Goal: Entertainment & Leisure: Browse casually

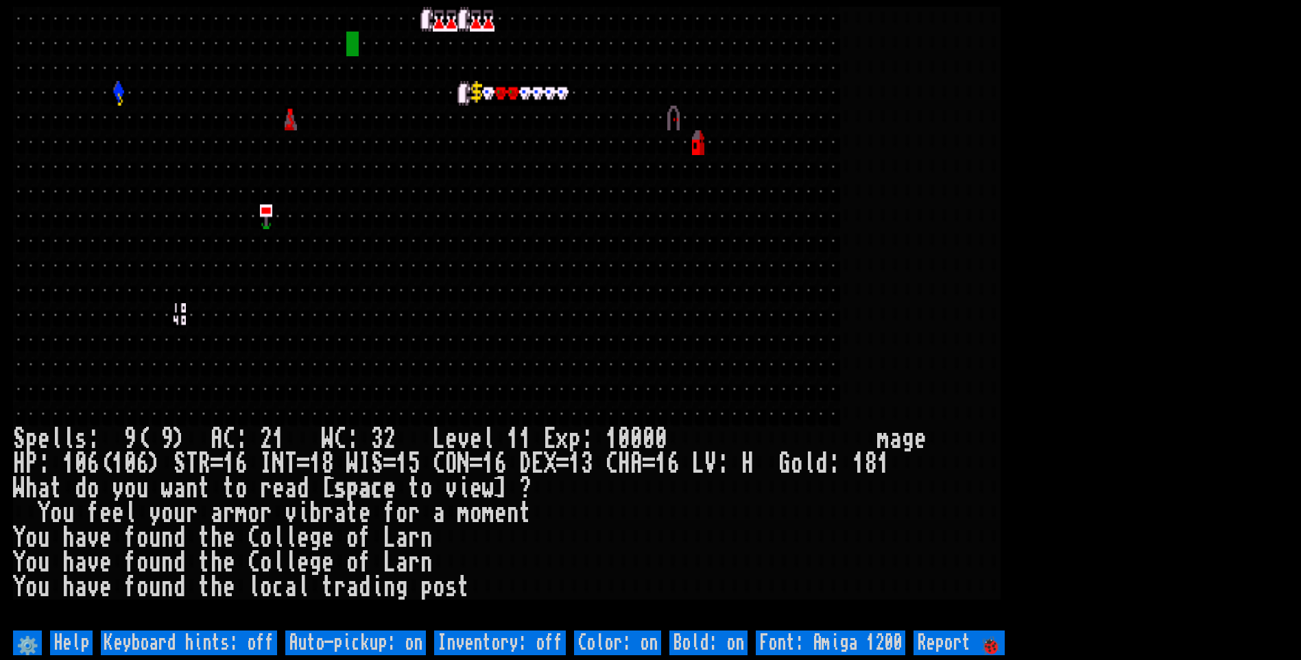
click at [311, 641] on off "Auto-pickup: on" at bounding box center [355, 642] width 141 height 25
type off "Auto-pickup: off"
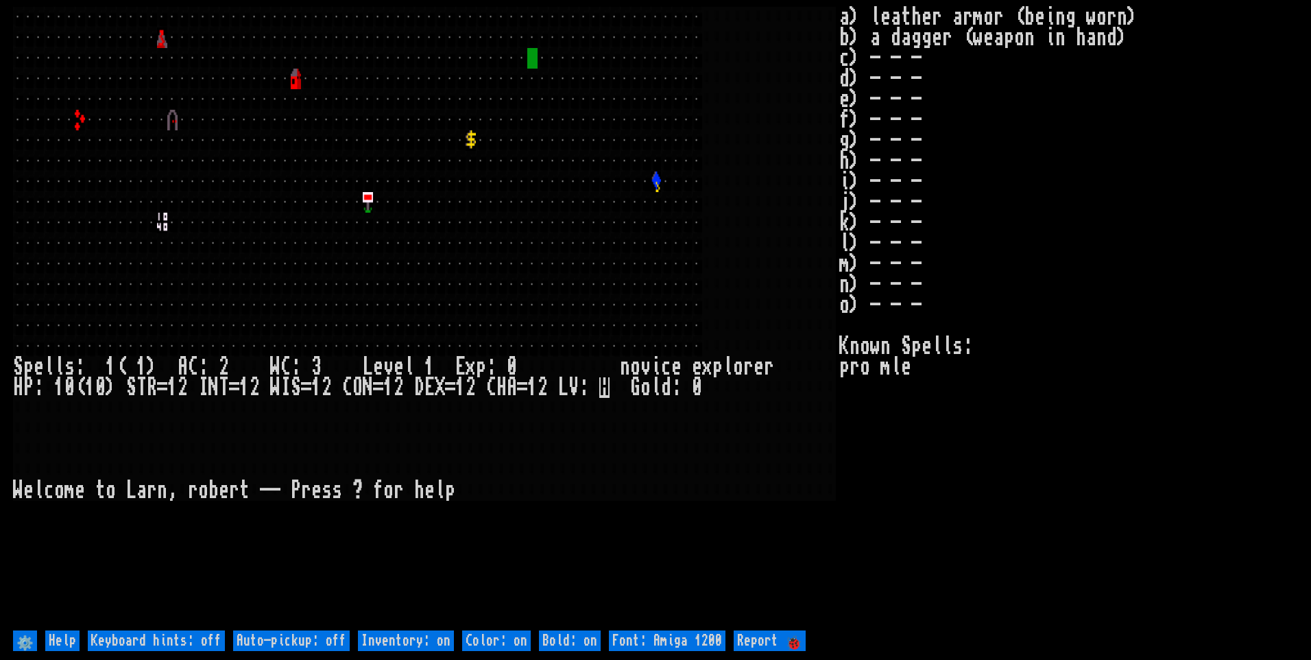
click at [285, 641] on off "Auto-pickup: off" at bounding box center [291, 640] width 117 height 21
type off "Auto-pickup: on"
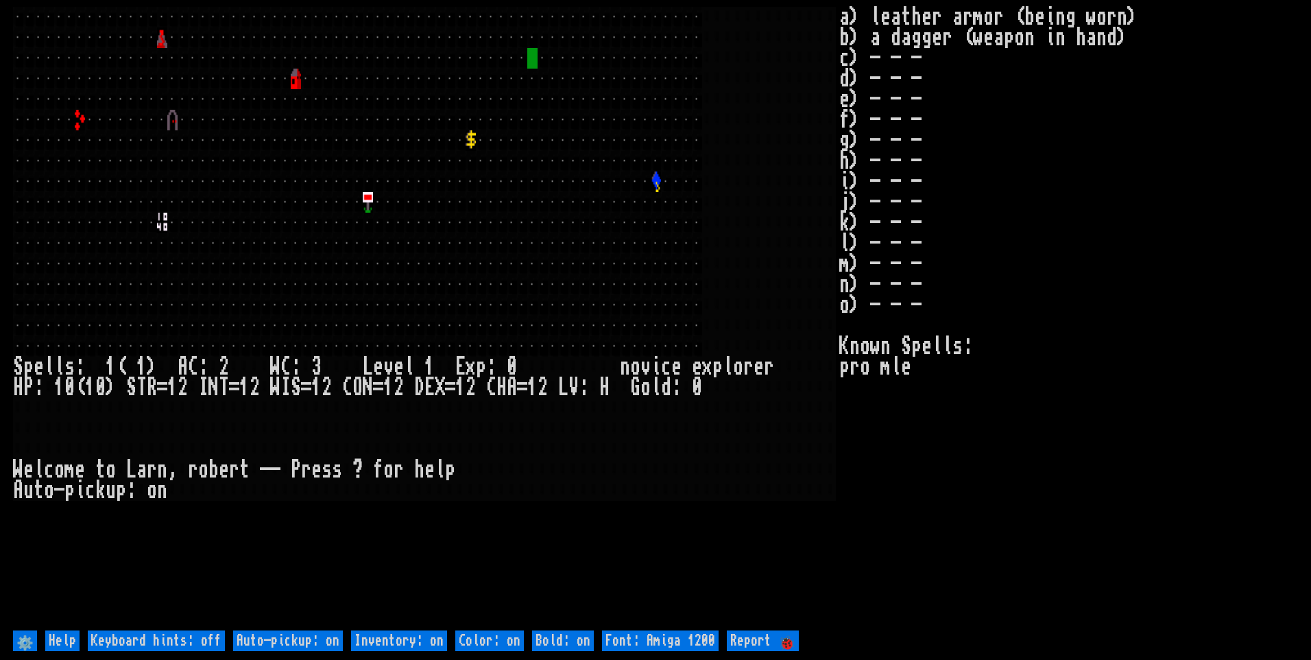
click at [423, 643] on on "Inventory: on" at bounding box center [399, 640] width 96 height 21
type on "Inventory: off"
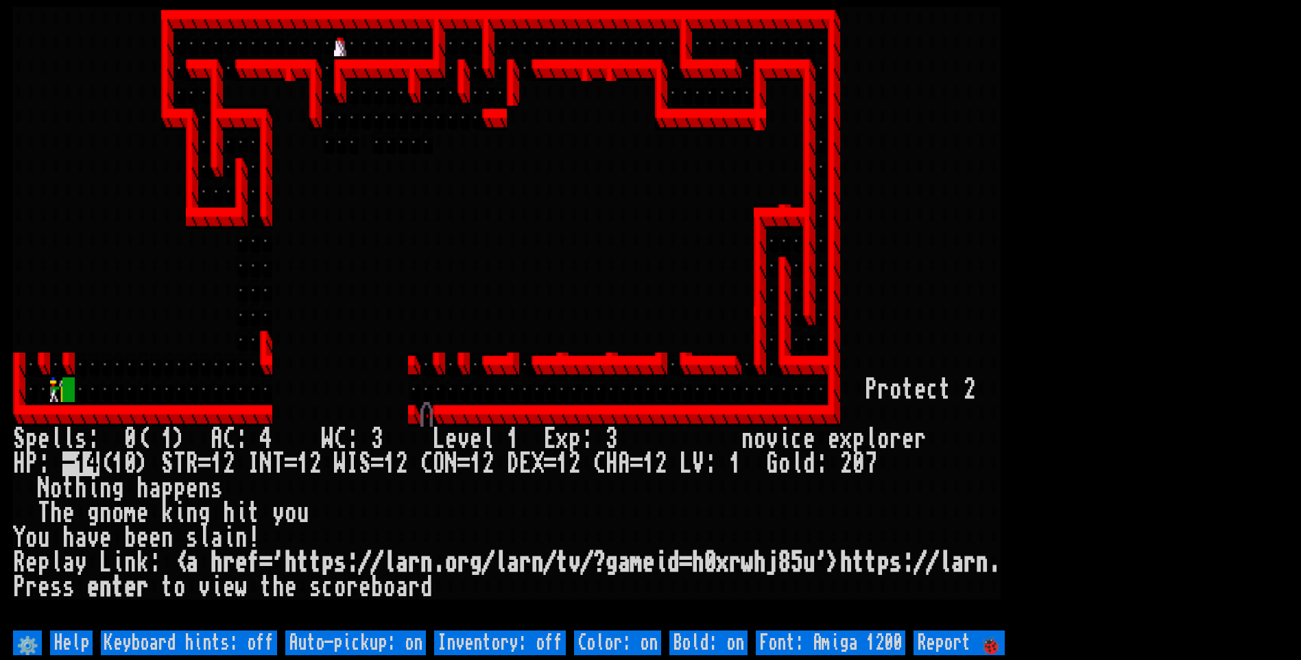
drag, startPoint x: 531, startPoint y: 625, endPoint x: 534, endPoint y: 610, distance: 15.2
click at [533, 618] on larn at bounding box center [650, 317] width 1275 height 620
